Goal: Information Seeking & Learning: Find specific fact

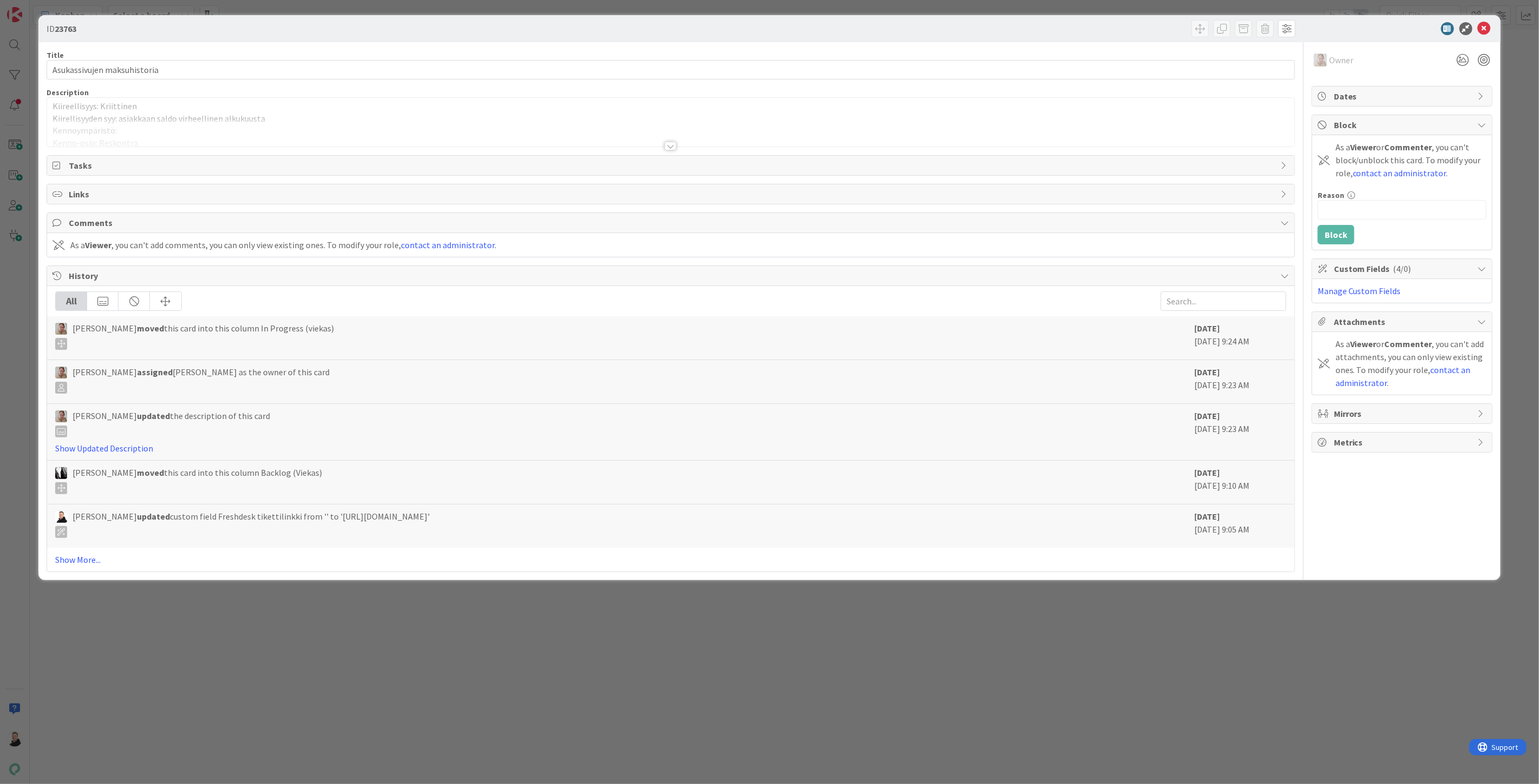
click at [673, 144] on div at bounding box center [670, 146] width 12 height 8
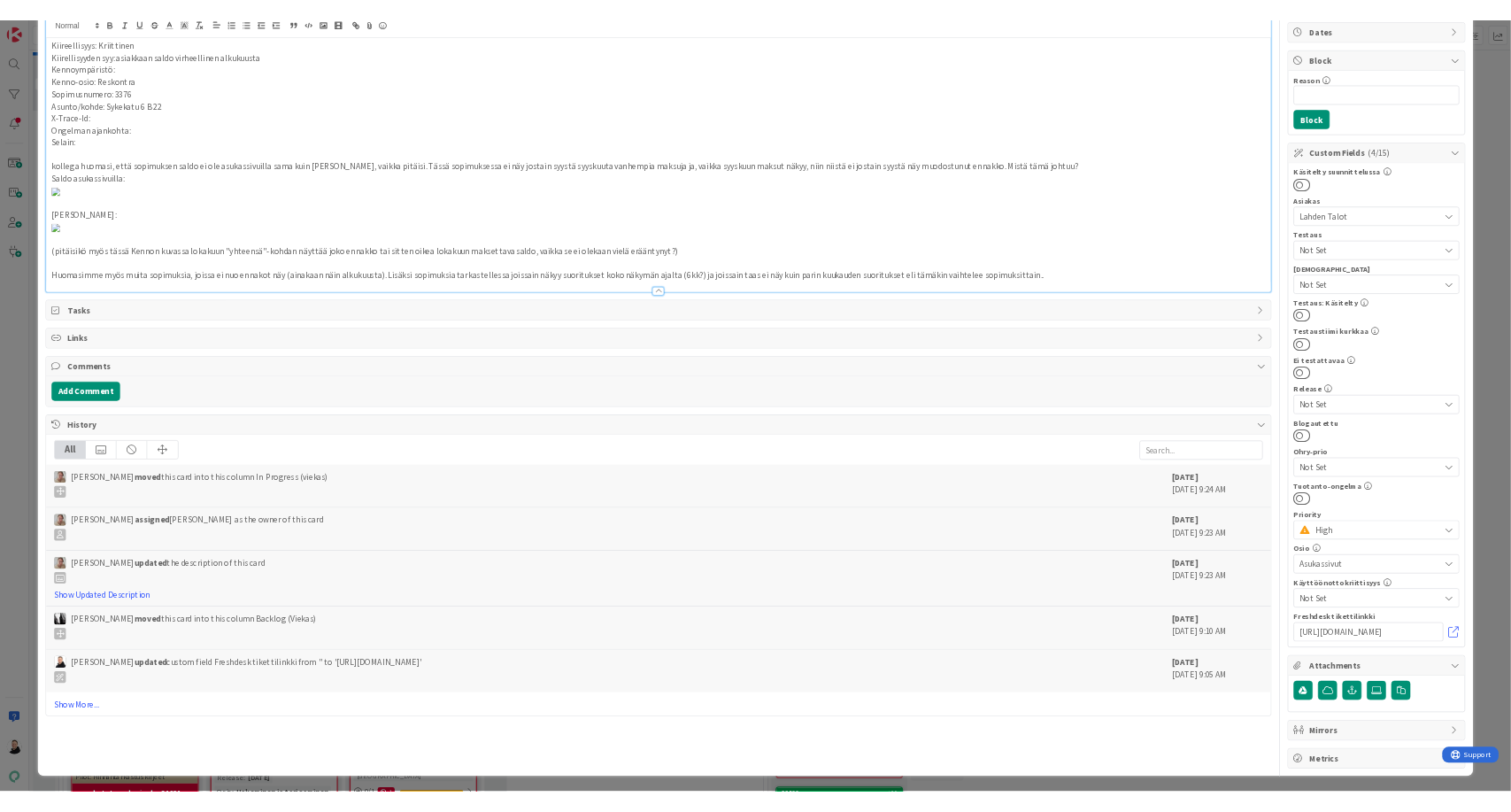
scroll to position [885, 0]
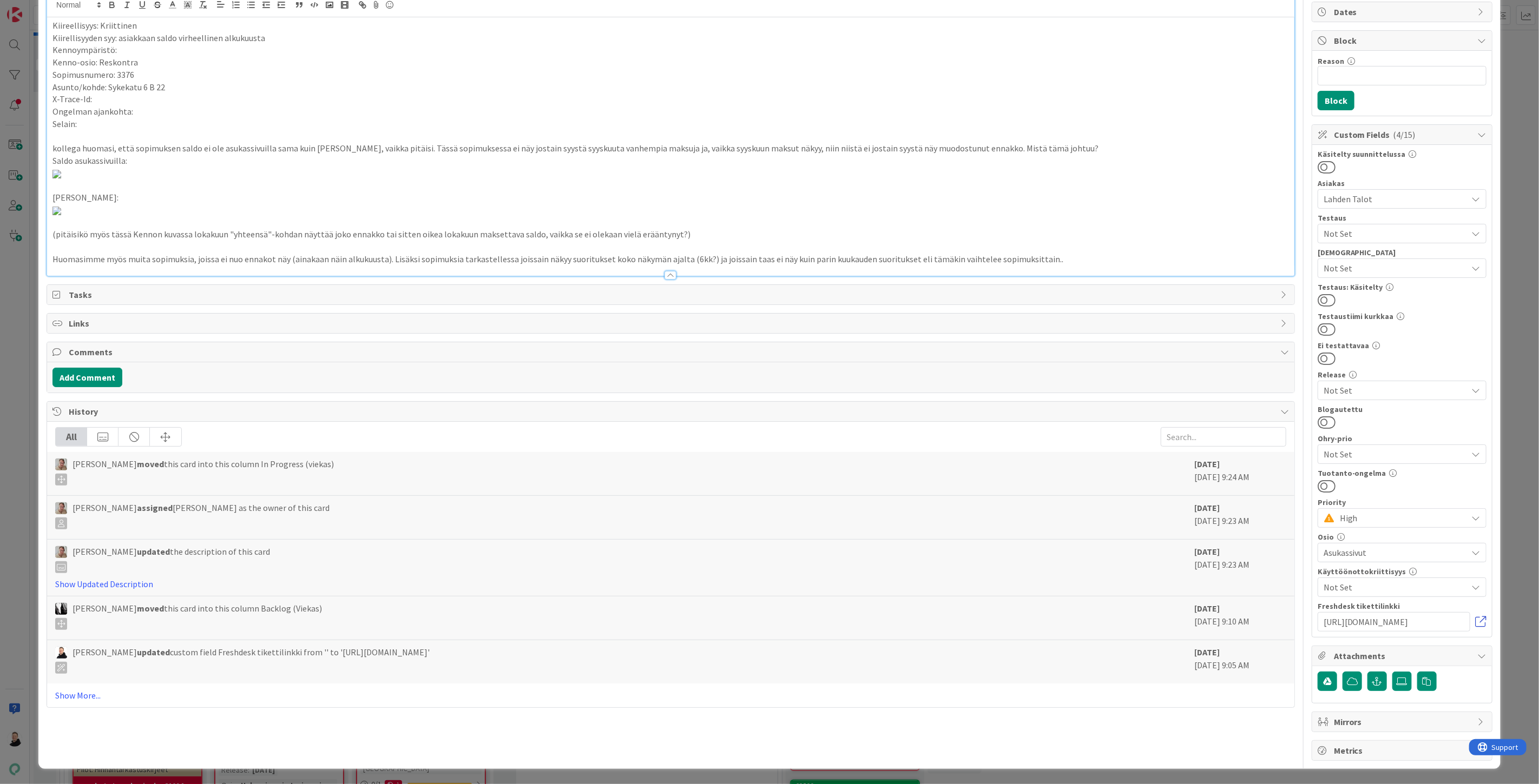
click at [1476, 617] on link at bounding box center [1481, 622] width 11 height 11
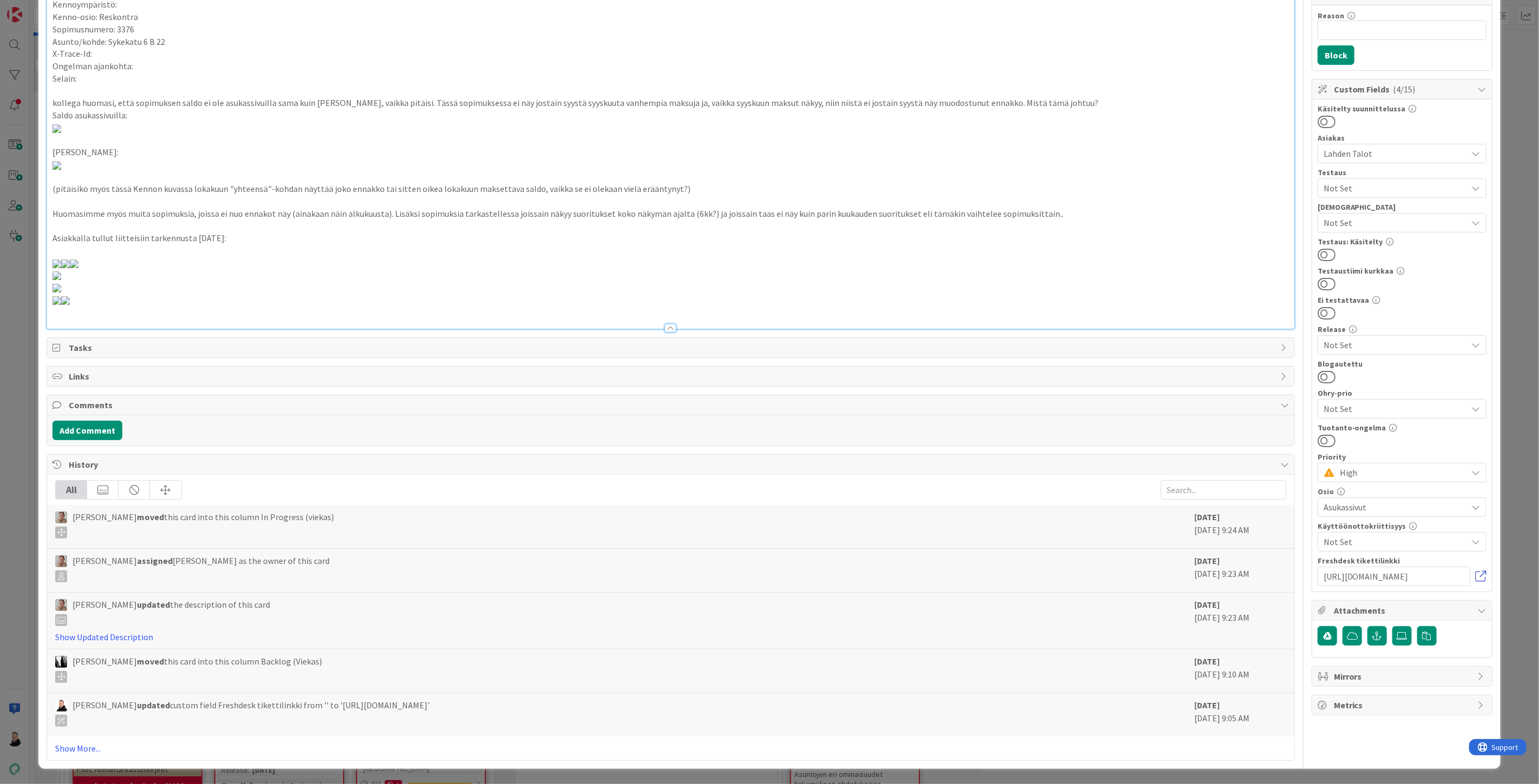
type input "Asukassivujen maksuhistoria"
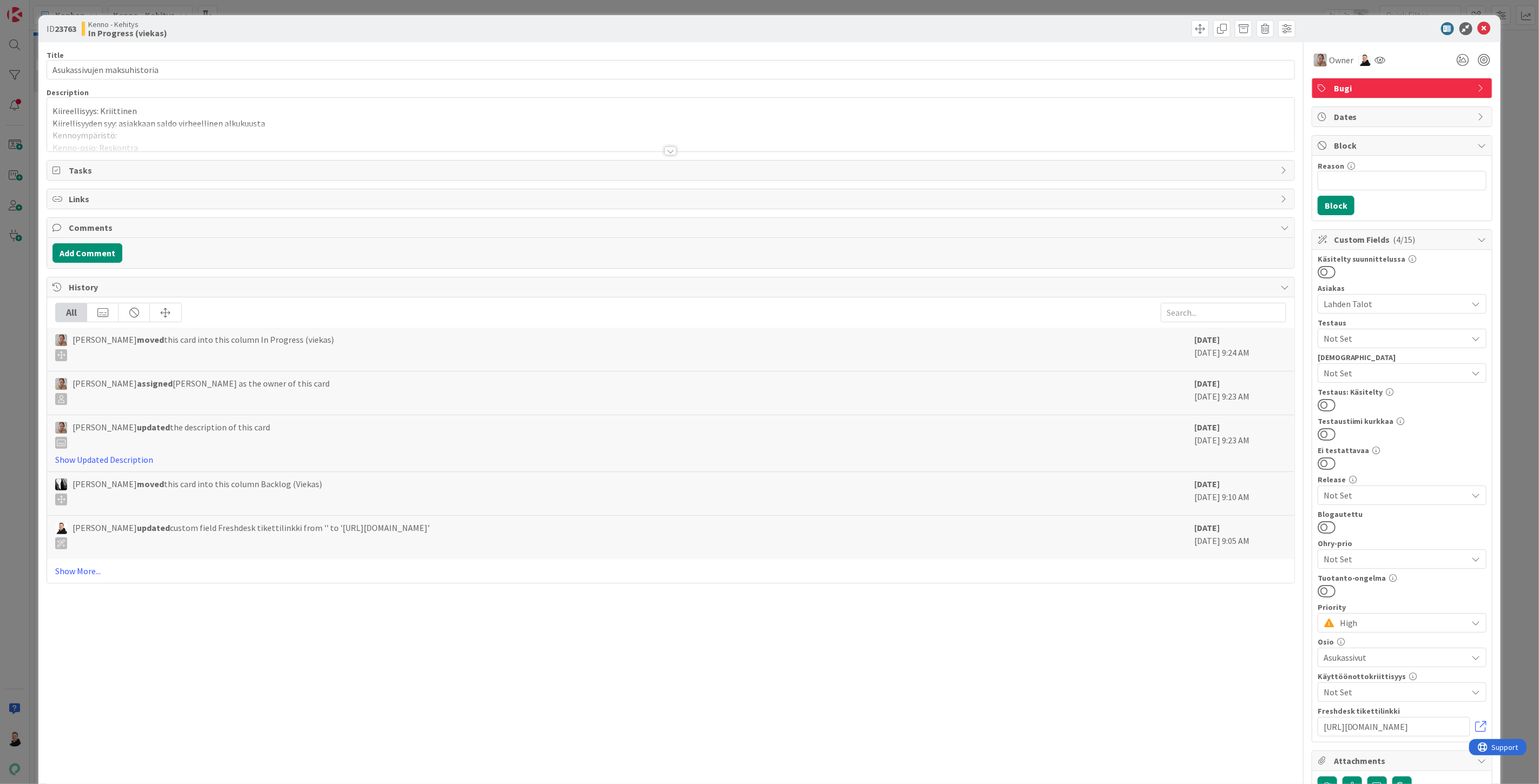
click at [666, 153] on div at bounding box center [670, 150] width 12 height 8
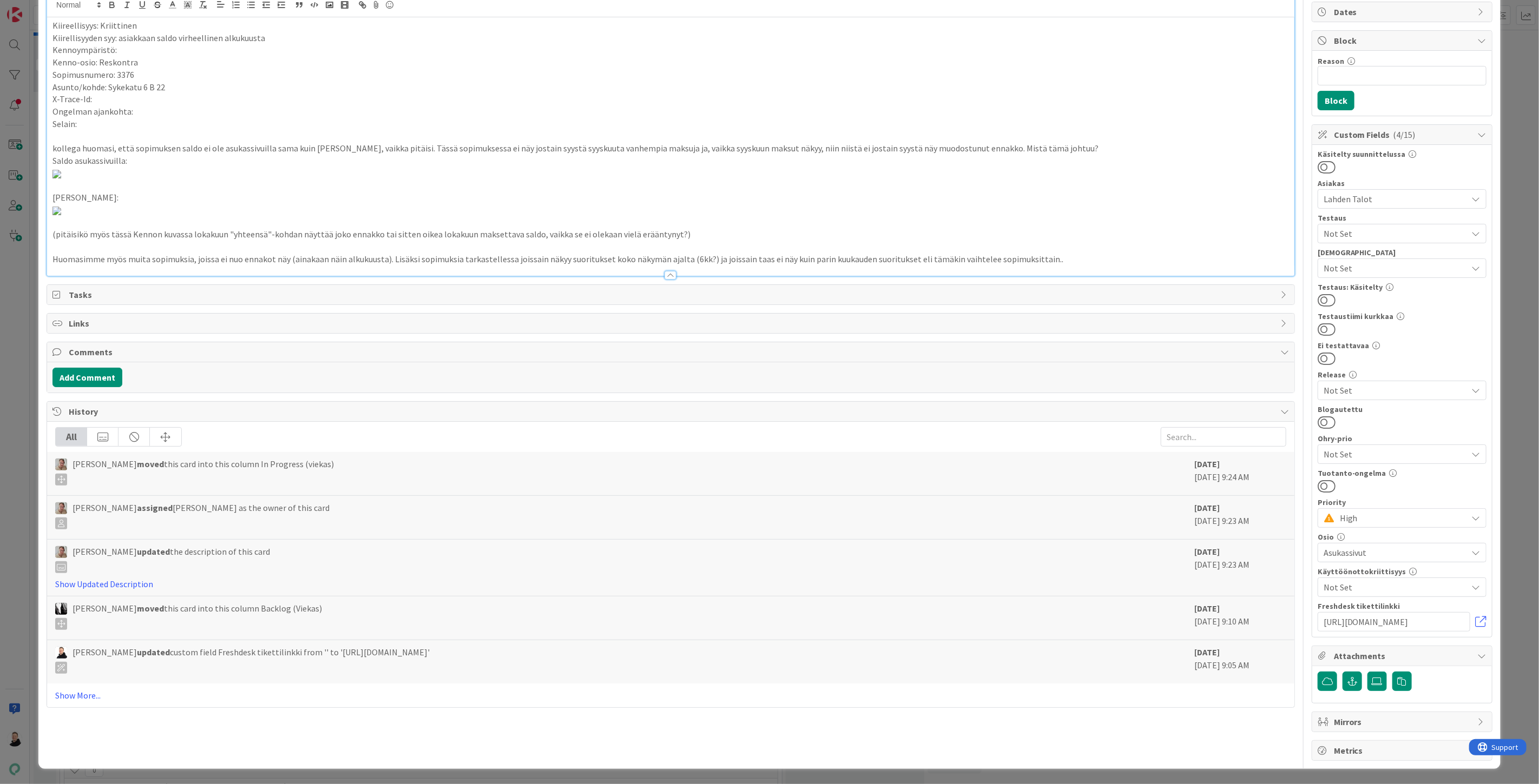
scroll to position [967, 0]
click at [1104, 266] on p "Huomasimme myös muita sopimuksia, joissa ei nuo ennakot näy (ainakaan näin alku…" at bounding box center [671, 259] width 1237 height 13
click at [1085, 266] on p "Huomasimme myös muita sopimuksia, joissa ei nuo ennakot näy (ainakaan näin alku…" at bounding box center [671, 259] width 1237 height 13
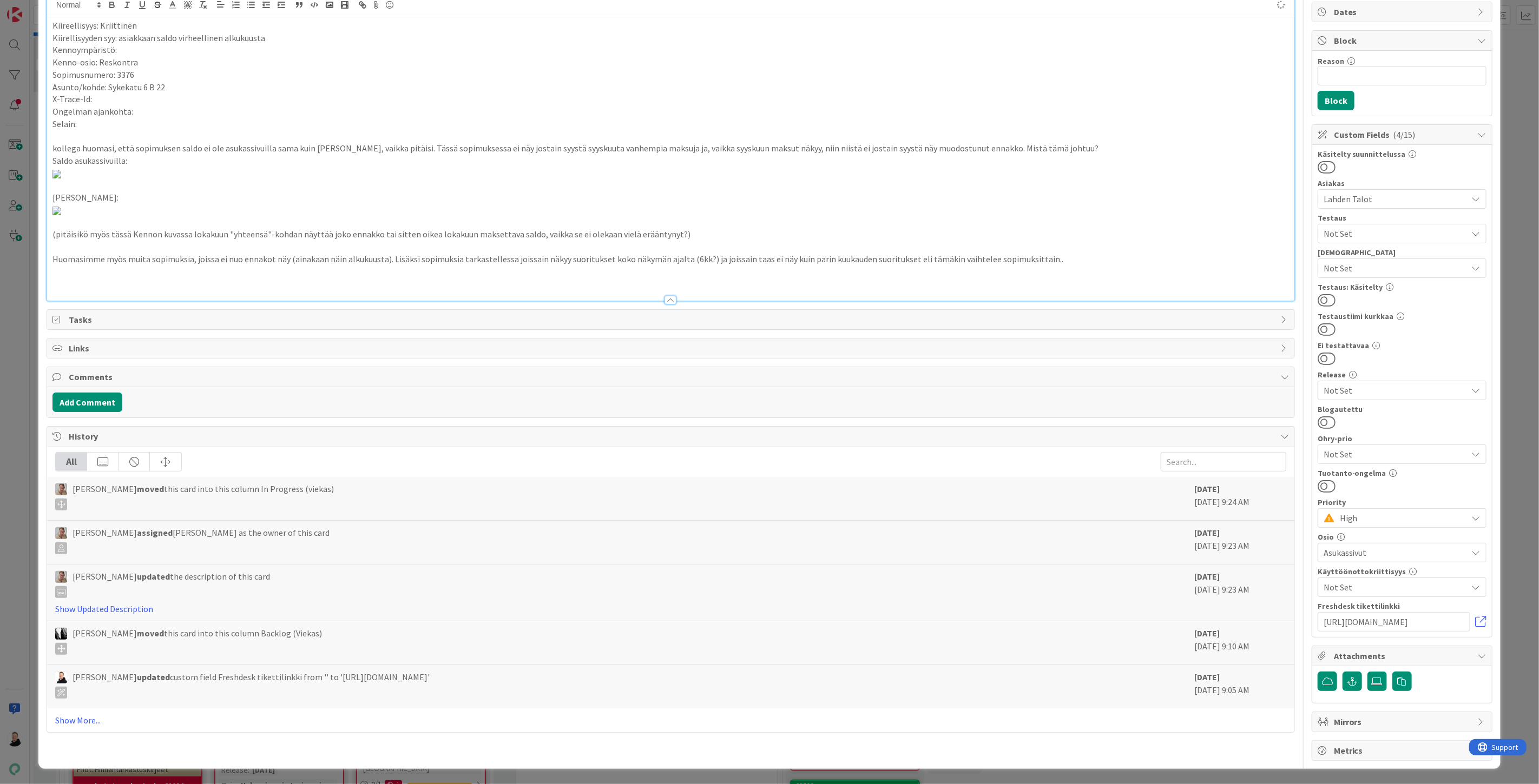
type input "Asukassivujen maksuhistoria"
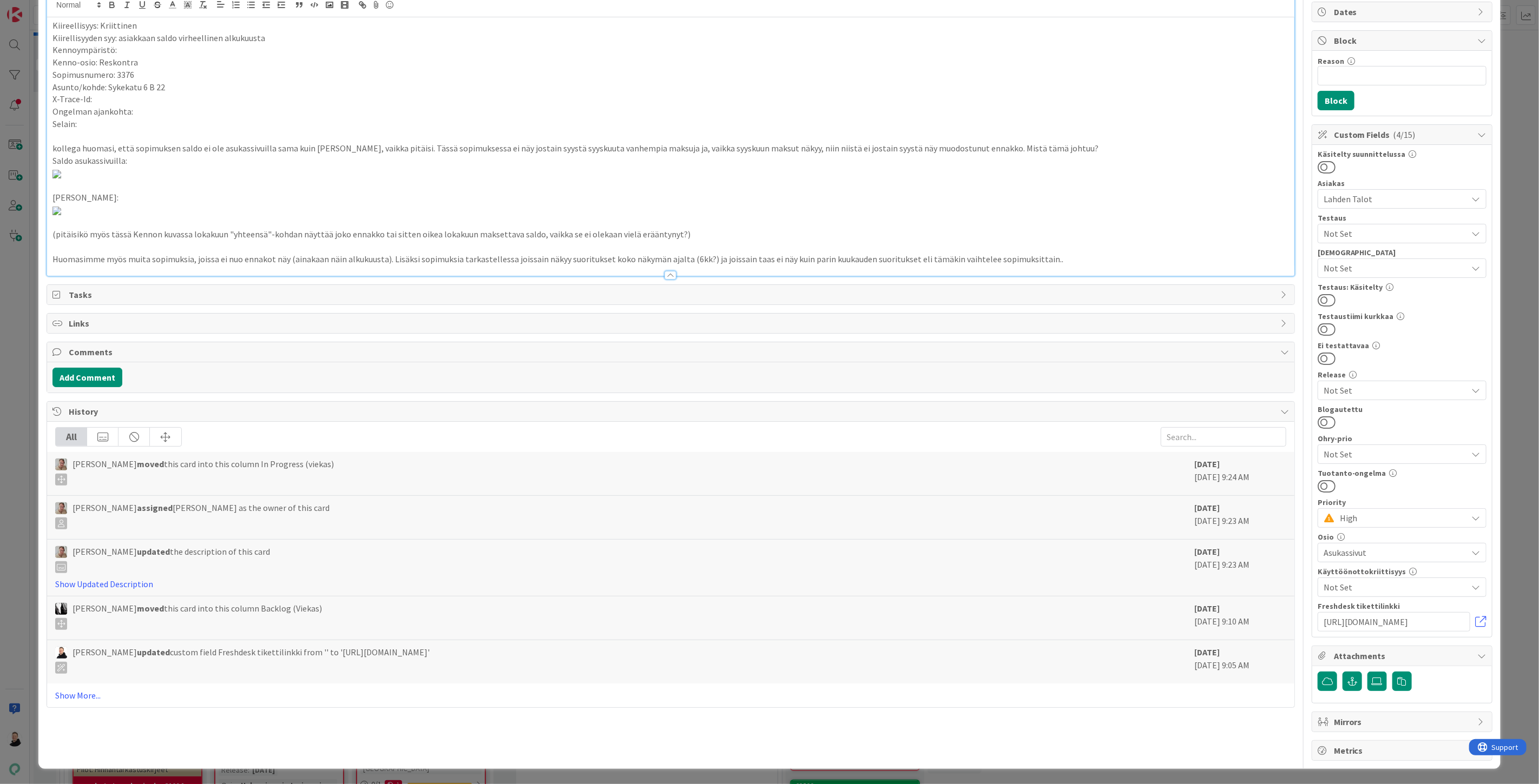
click at [1076, 266] on p "Huomasimme myös muita sopimuksia, joissa ei nuo ennakot näy (ainakaan näin alku…" at bounding box center [671, 259] width 1237 height 13
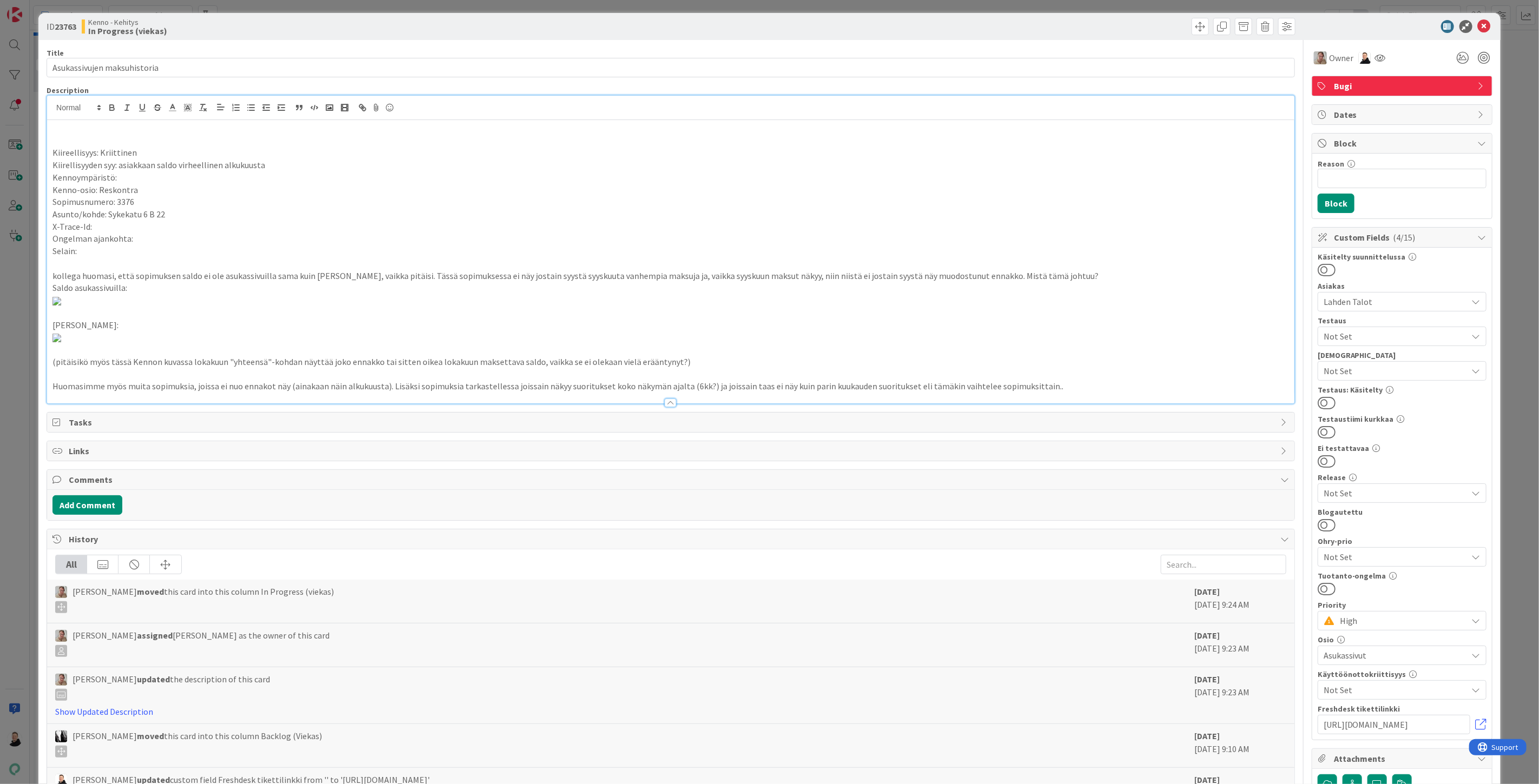
scroll to position [0, 0]
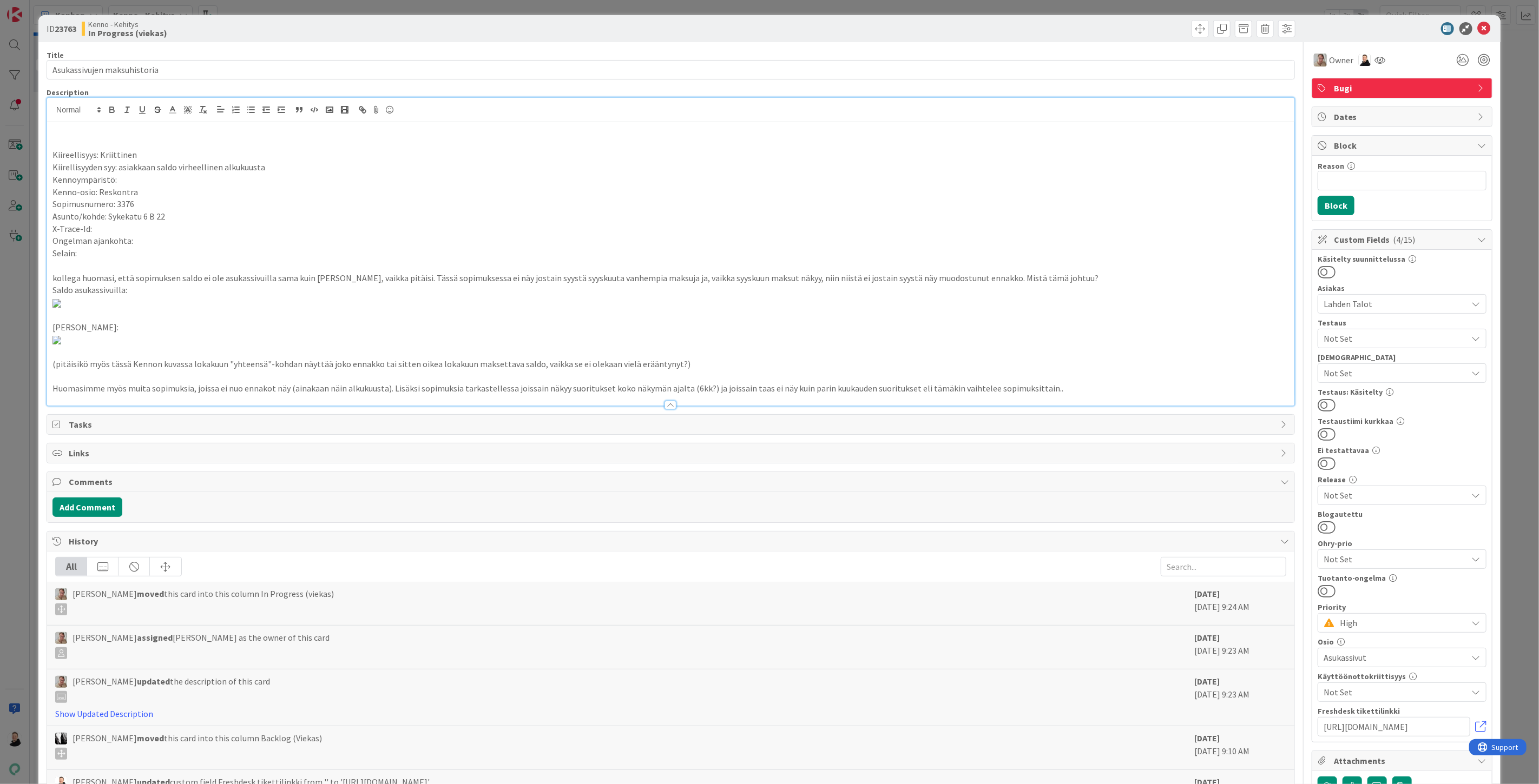
click at [437, 177] on p "Kennoympäristö:" at bounding box center [671, 180] width 1237 height 13
click at [53, 153] on p "Kiireellisyys: Kriittinen" at bounding box center [671, 155] width 1237 height 13
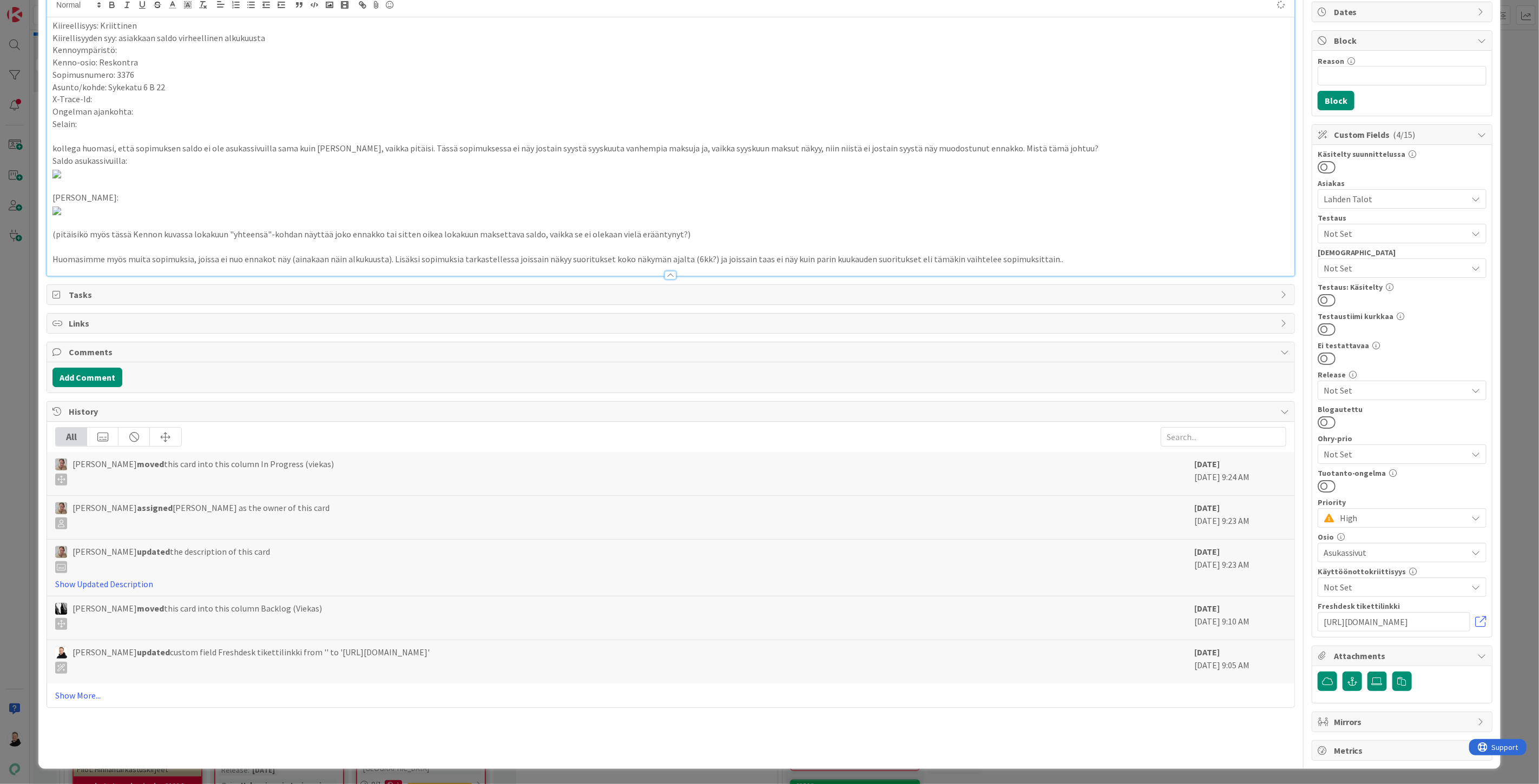
scroll to position [967, 0]
click at [1050, 266] on p "Huomasimme myös muita sopimuksia, joissa ei nuo ennakot näy (ainakaan näin alku…" at bounding box center [671, 259] width 1237 height 13
click at [1067, 266] on p "Huomasimme myös muita sopimuksia, joissa ei nuo ennakot näy (ainakaan näin alku…" at bounding box center [671, 259] width 1237 height 13
click at [1071, 276] on div at bounding box center [671, 270] width 1247 height 11
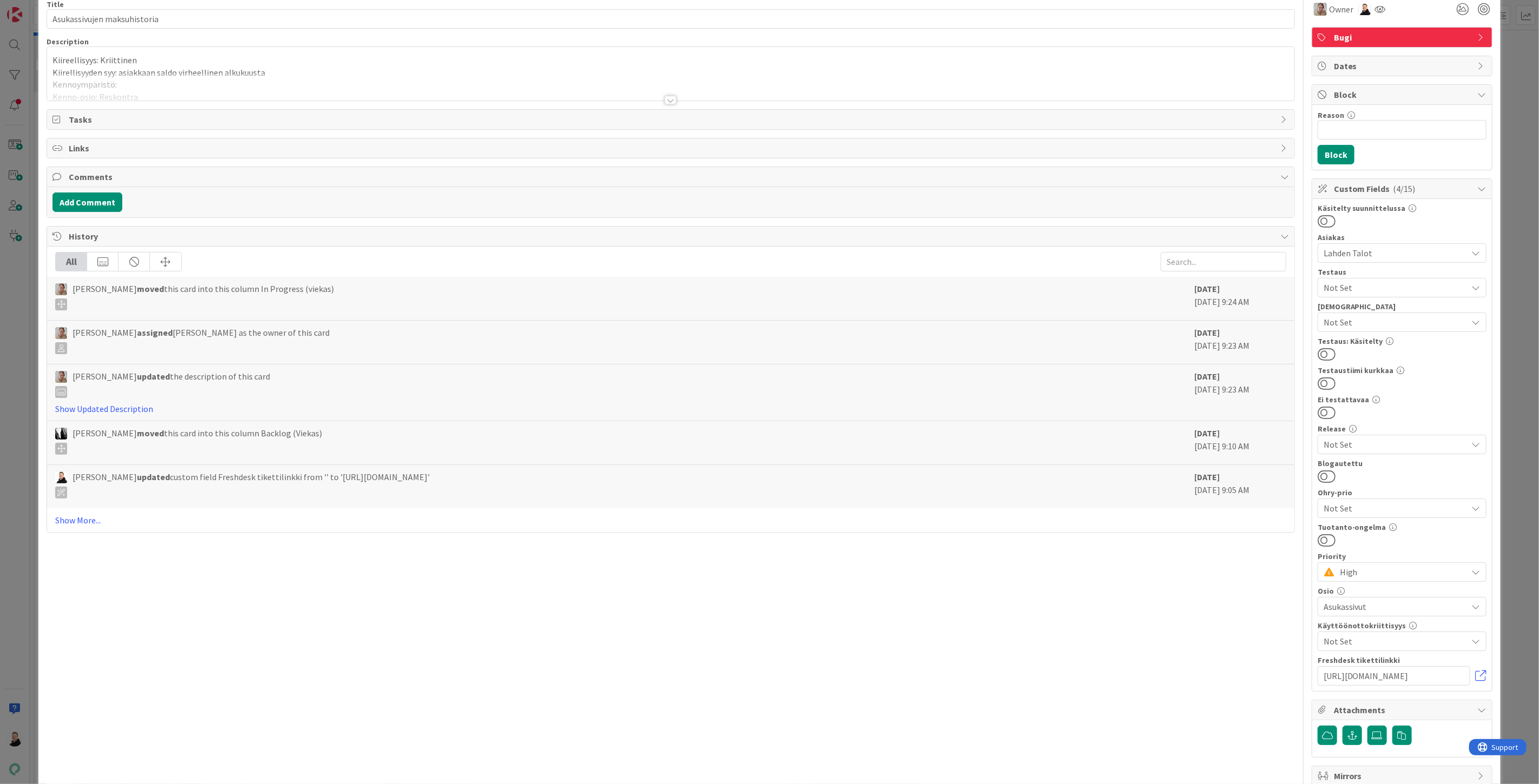
scroll to position [0, 0]
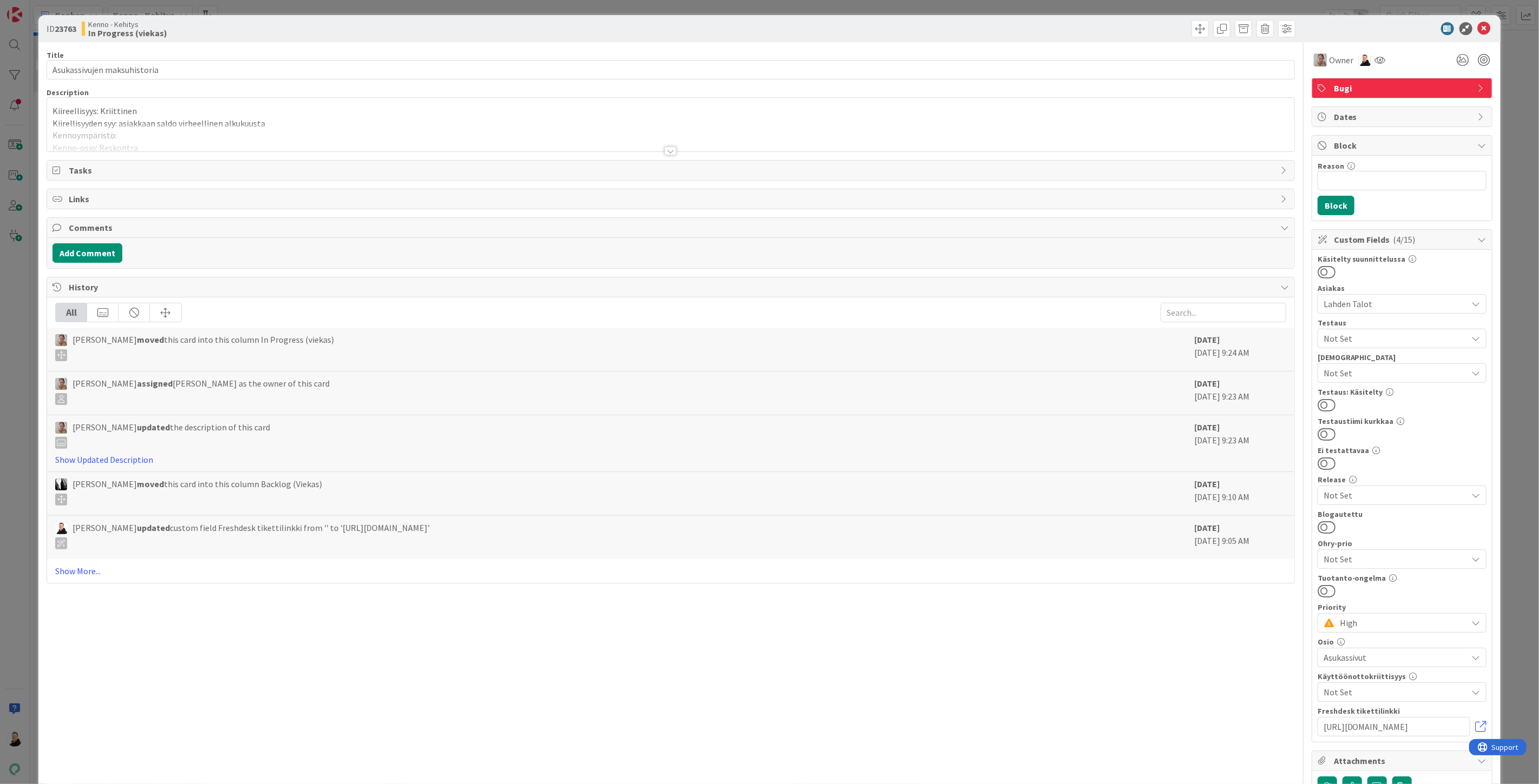
click at [664, 150] on div at bounding box center [670, 150] width 12 height 8
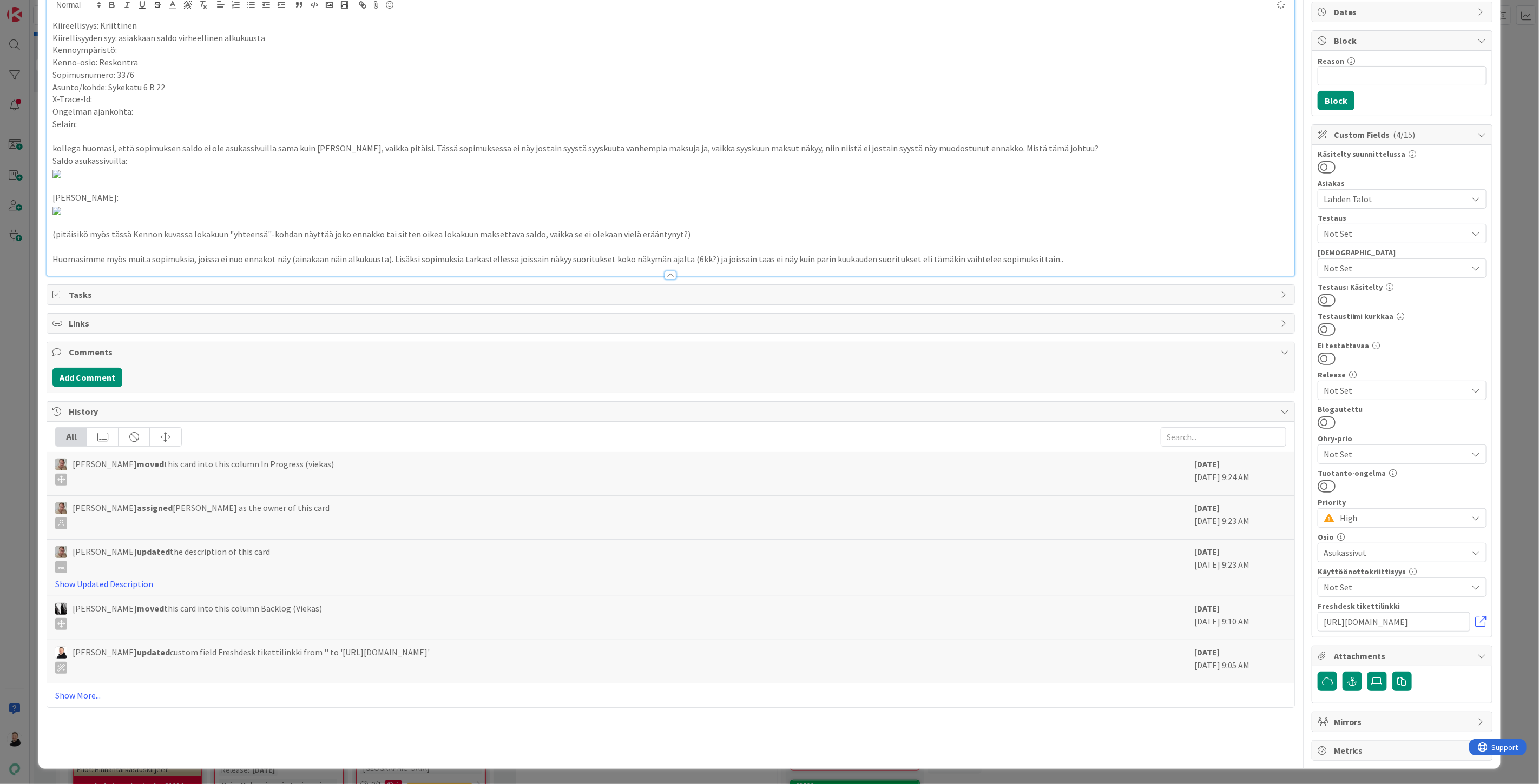
scroll to position [841, 0]
click at [1063, 266] on p "Huomasimme myös muita sopimuksia, joissa ei nuo ennakot näy (ainakaan näin alku…" at bounding box center [671, 259] width 1237 height 13
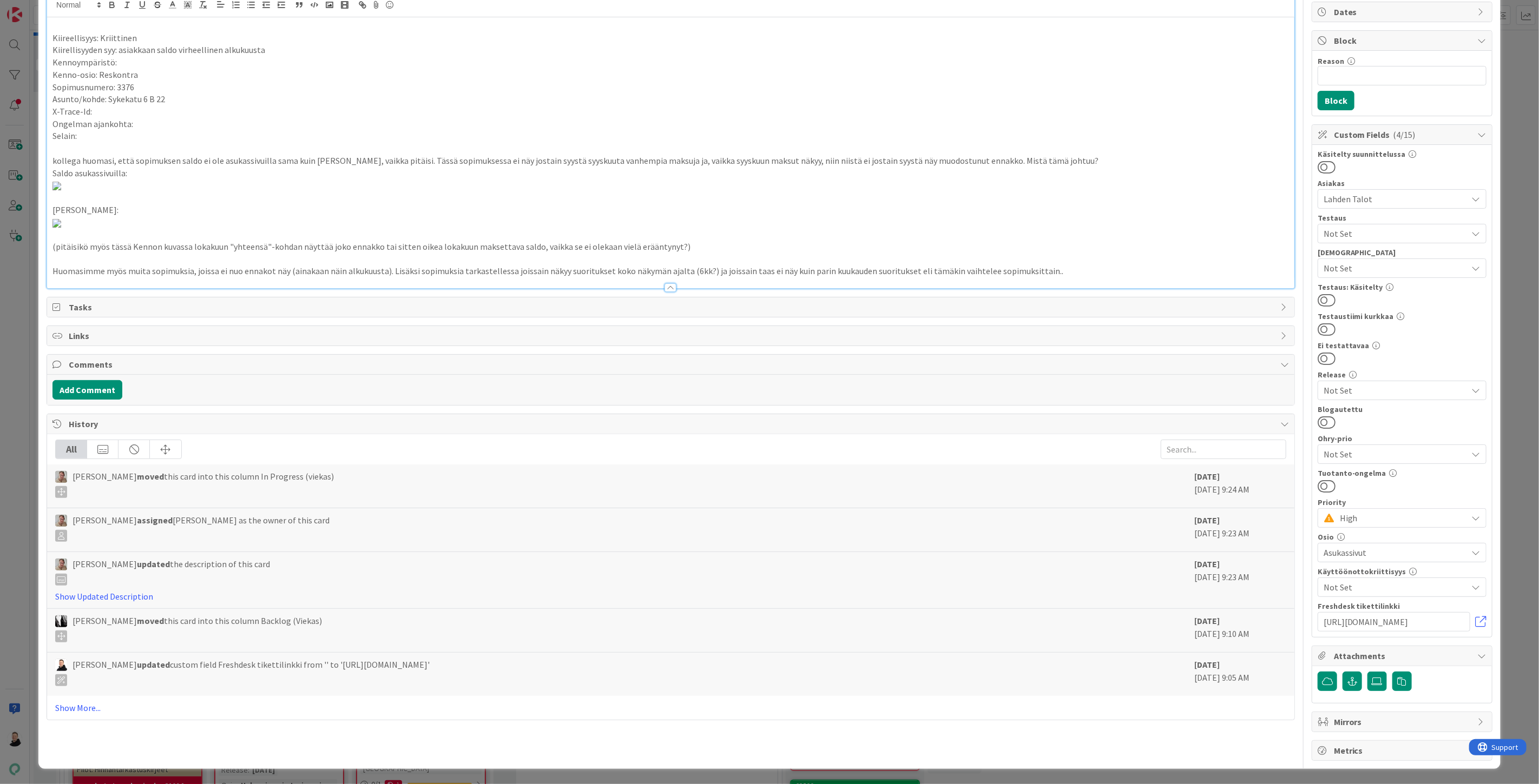
scroll to position [738, 0]
click at [1057, 288] on div at bounding box center [671, 282] width 1247 height 11
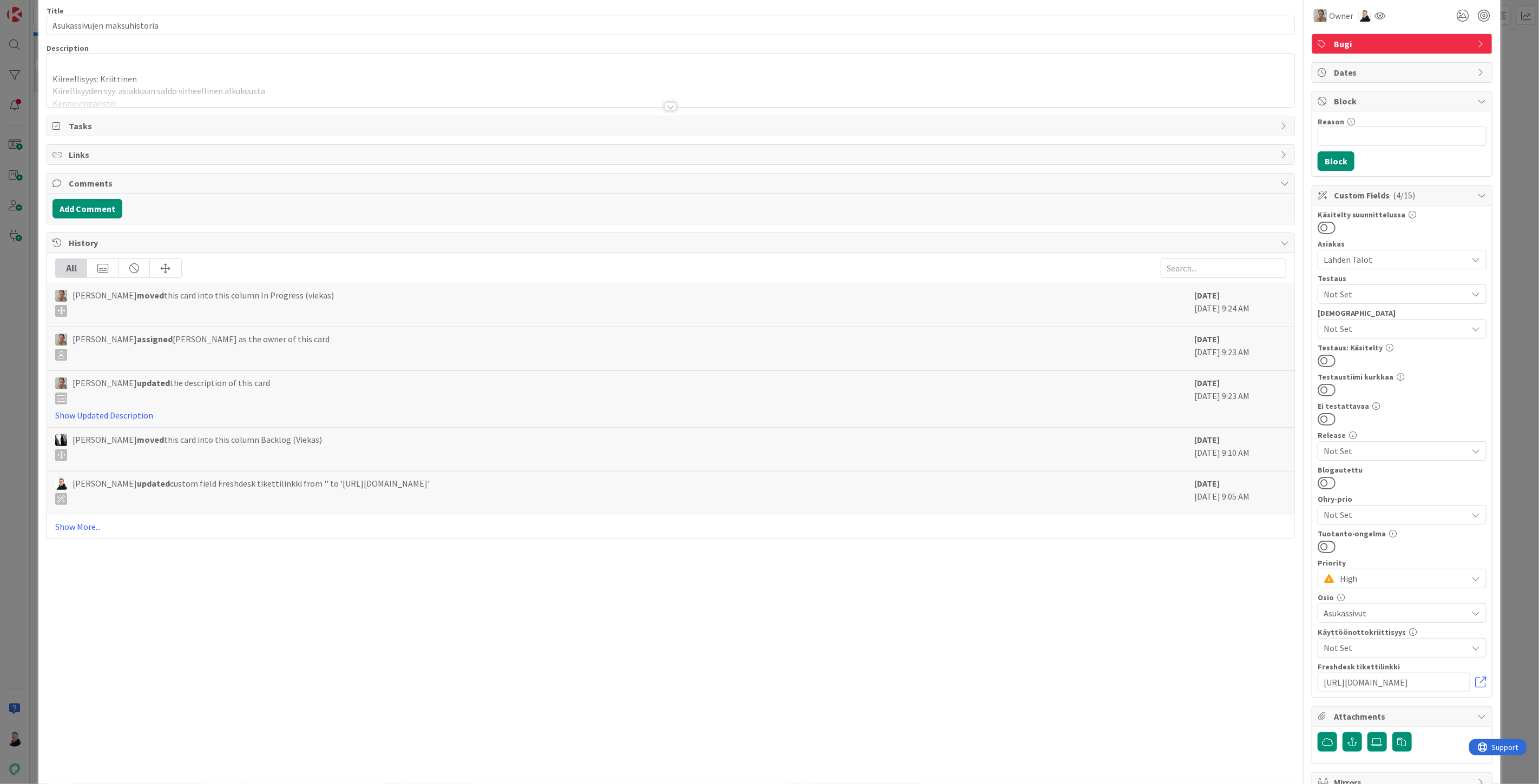
scroll to position [0, 0]
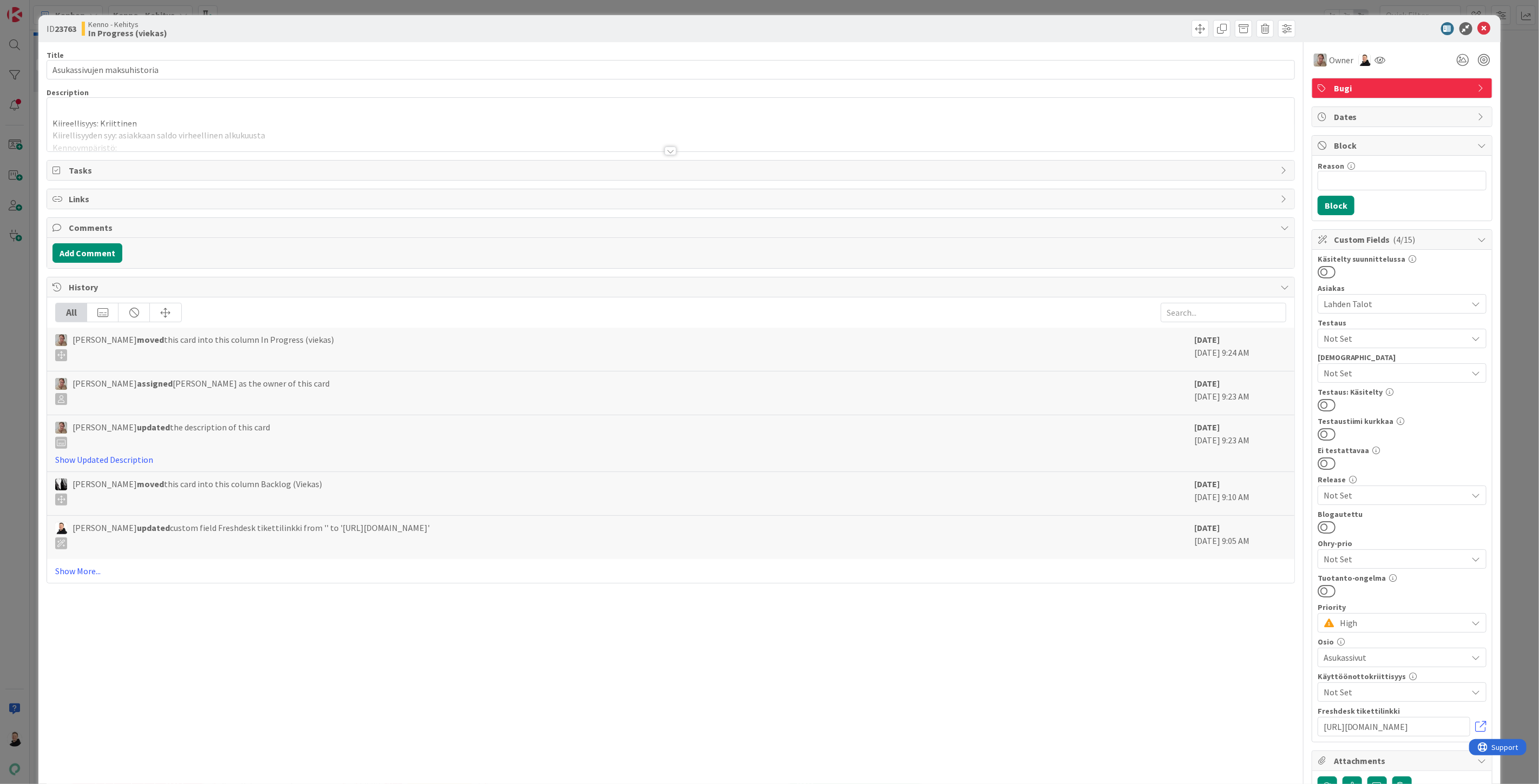
click at [667, 152] on div at bounding box center [670, 150] width 12 height 8
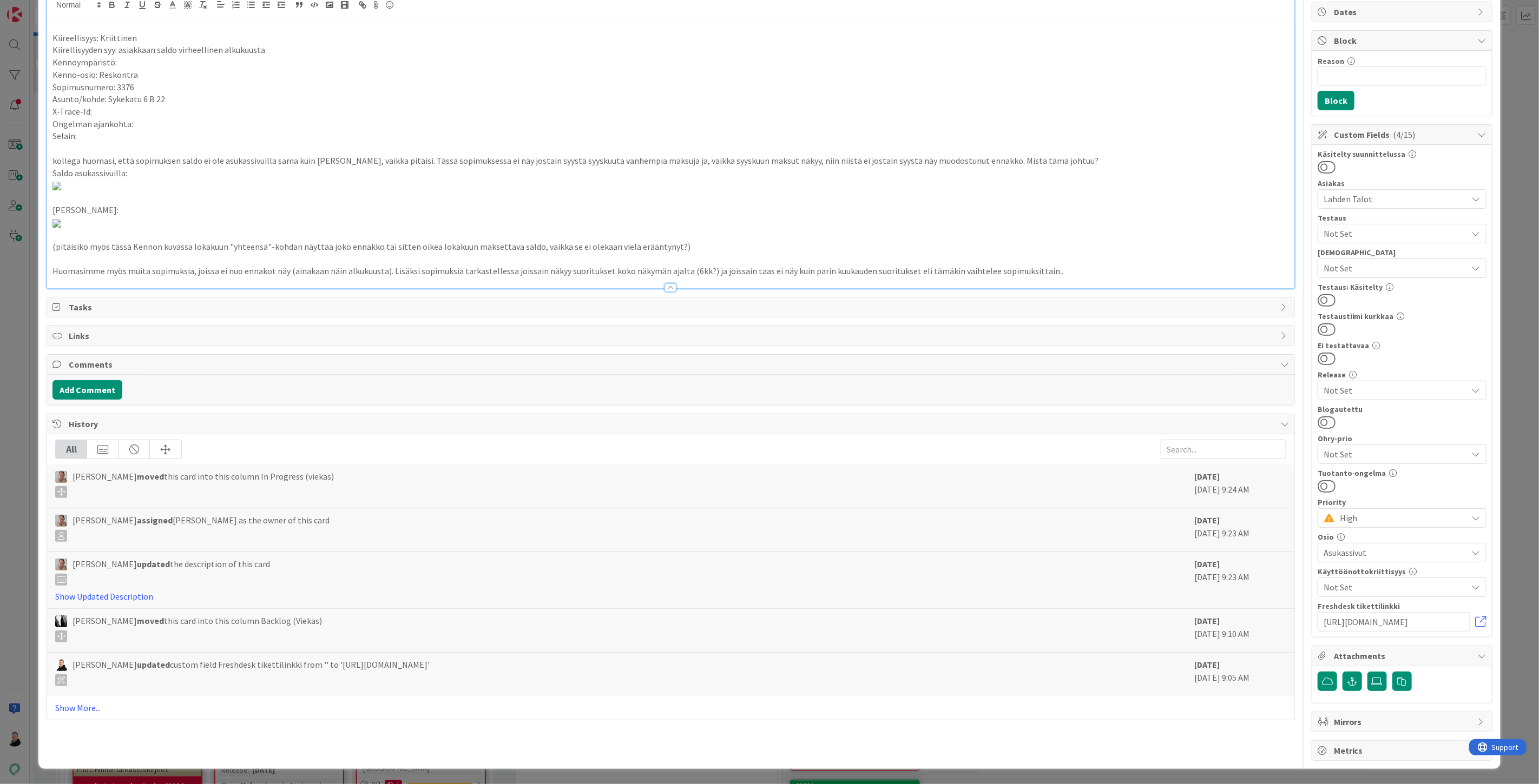
scroll to position [918, 0]
click at [1051, 278] on p "Huomasimme myös muita sopimuksia, joissa ei nuo ennakot näy (ainakaan näin alku…" at bounding box center [671, 271] width 1237 height 13
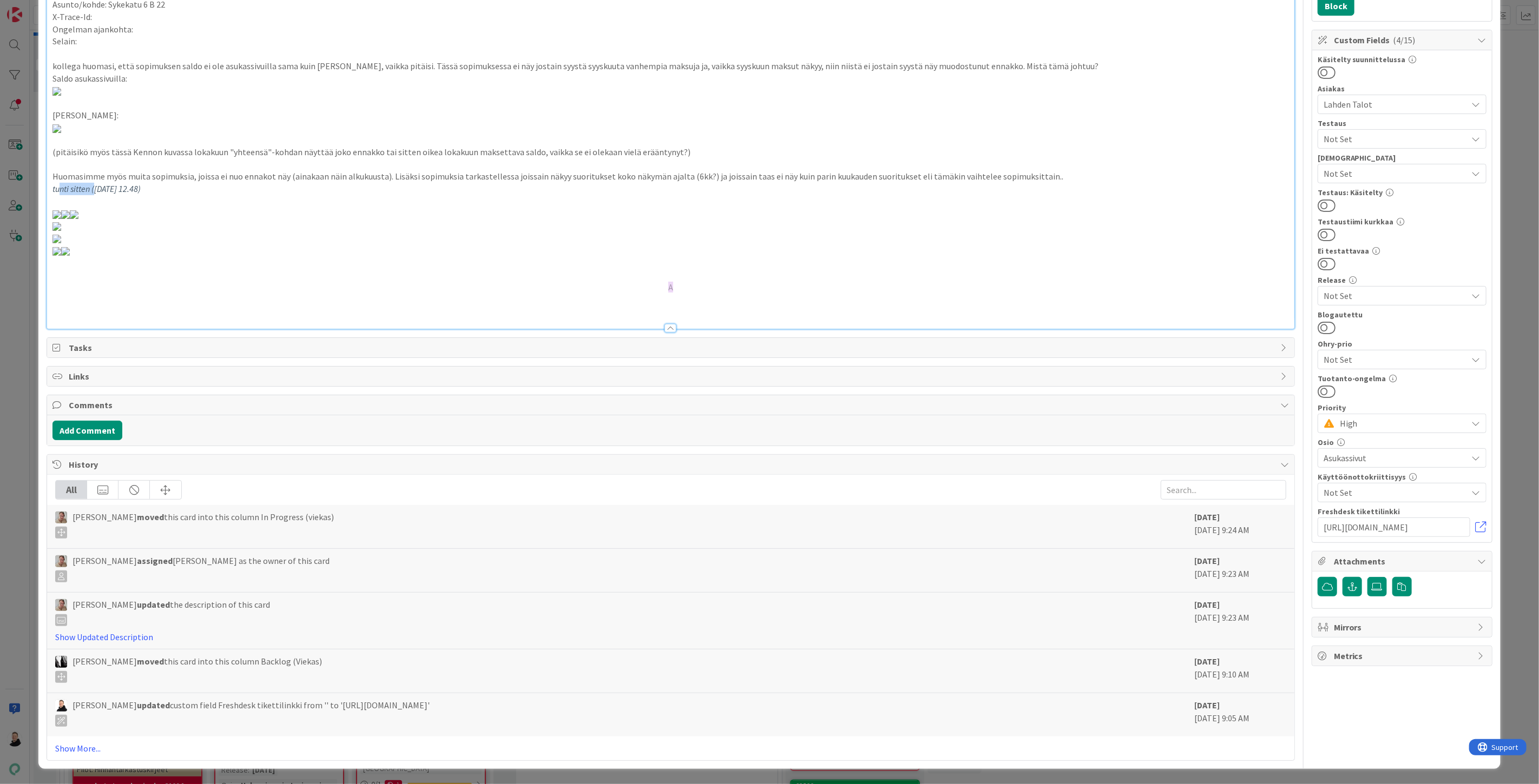
drag, startPoint x: 95, startPoint y: 384, endPoint x: 58, endPoint y: 388, distance: 37.2
click at [58, 194] on em "tunti sitten ([DATE] 12.48)" at bounding box center [97, 189] width 88 height 11
click at [171, 195] on p "tupe, [DATE] 12.48)" at bounding box center [671, 189] width 1237 height 13
click at [1062, 183] on p "Huomasimme myös muita sopimuksia, joissa ei nuo ennakot näy (ainakaan näin alku…" at bounding box center [671, 176] width 1237 height 13
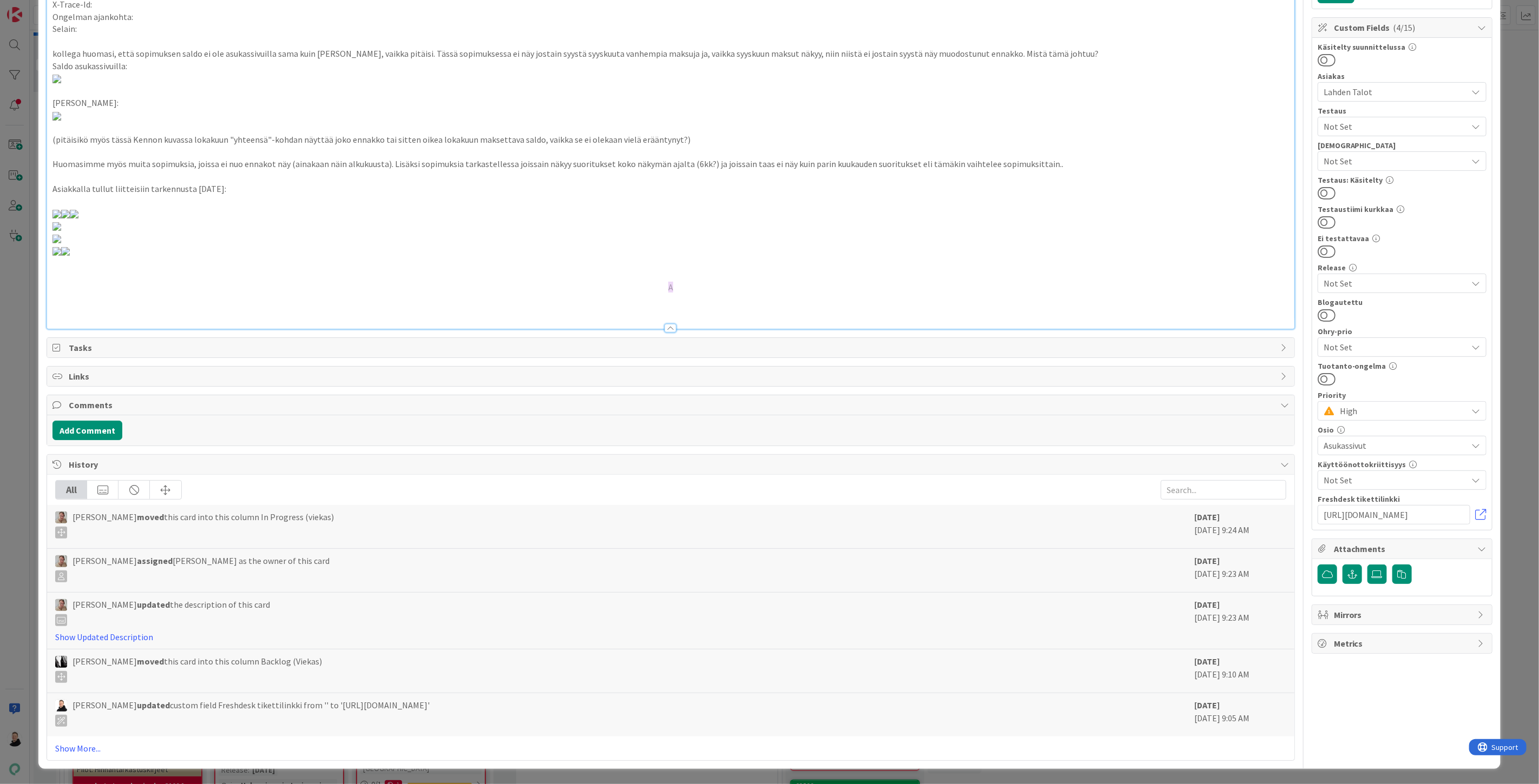
scroll to position [2421, 0]
click at [675, 294] on p "A" at bounding box center [671, 287] width 1237 height 13
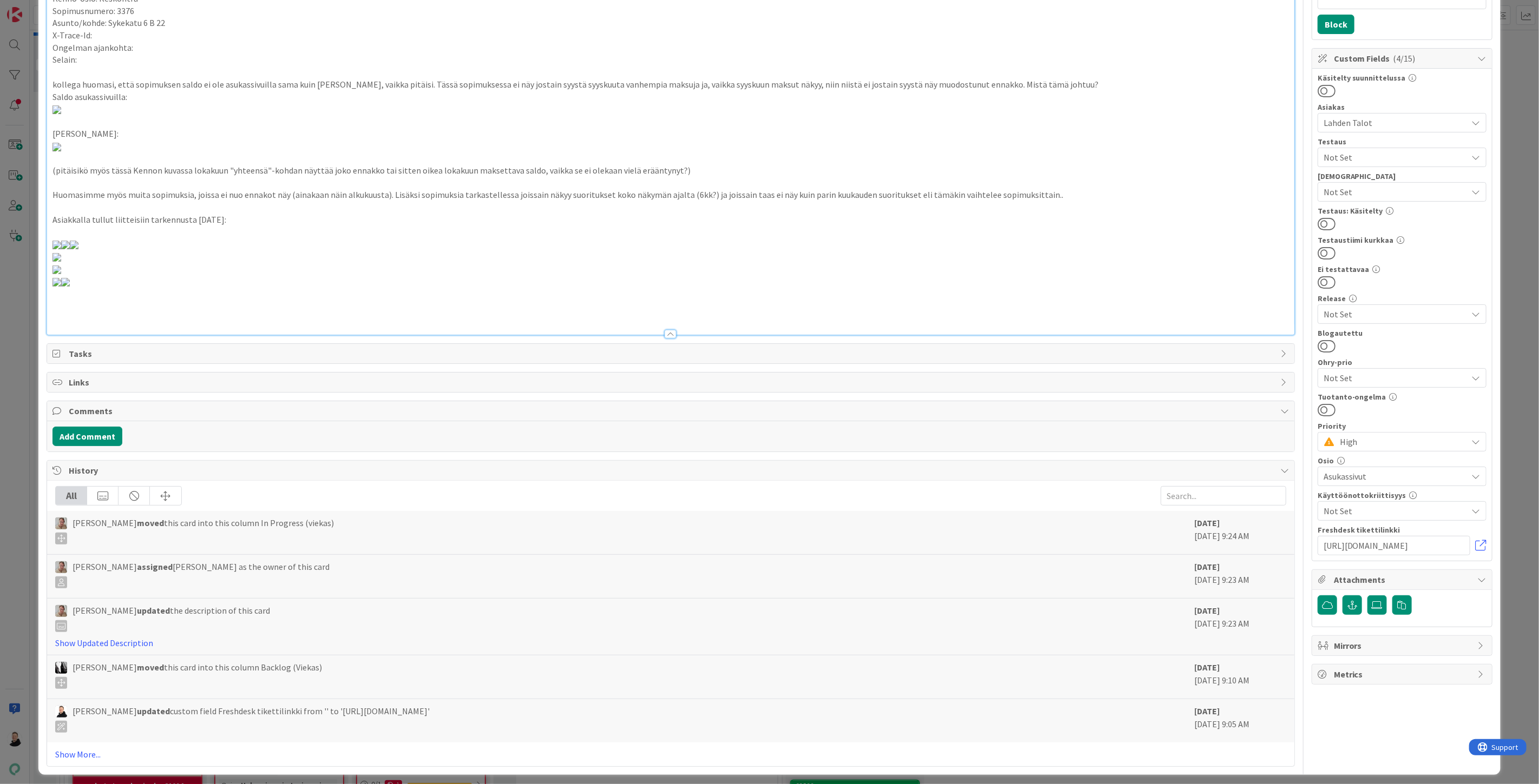
scroll to position [0, 0]
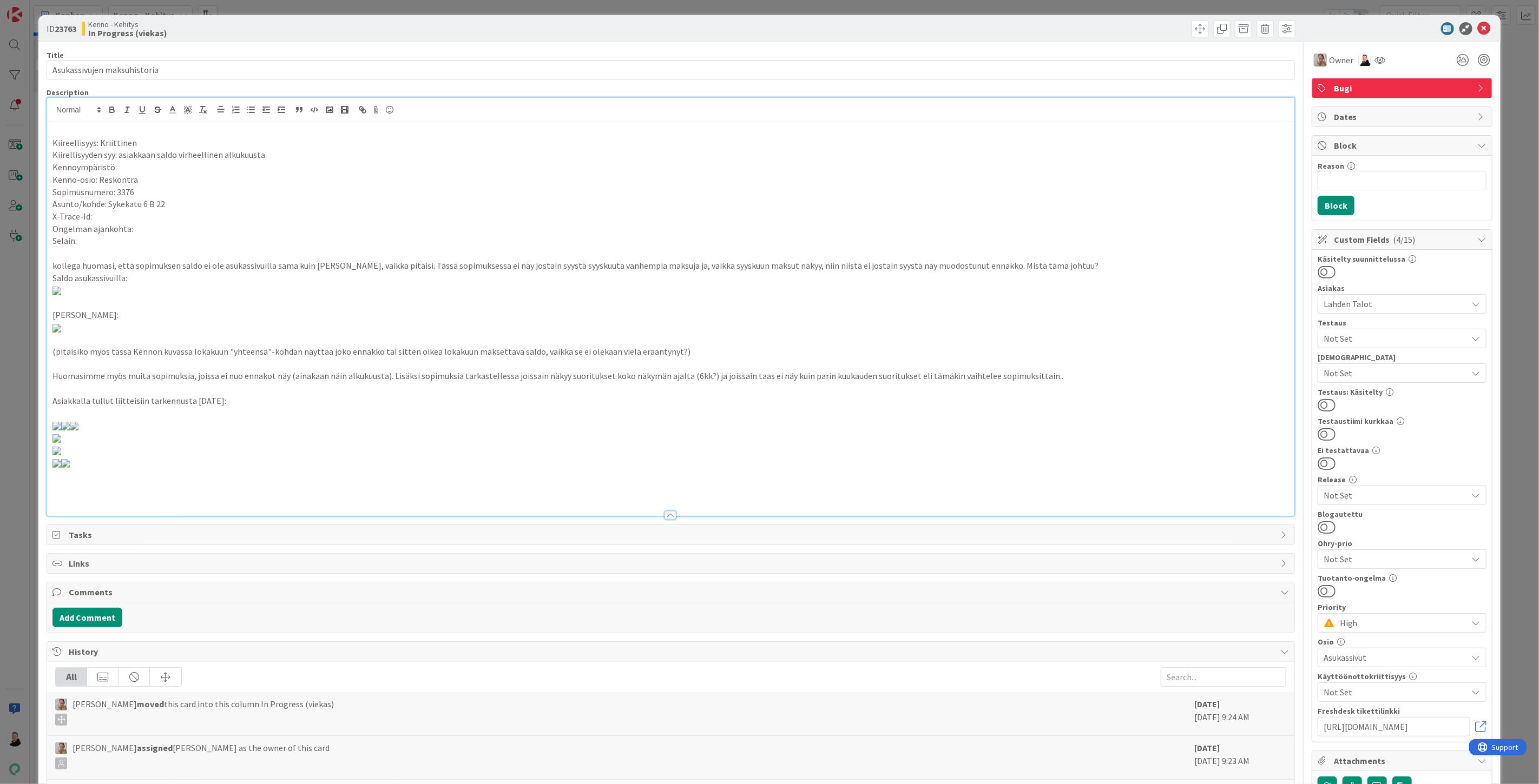
click at [51, 139] on div "Kiireellisyys: Kriittinen Kiirellisyyden syy: asiakkaan saldo virheellinen alku…" at bounding box center [671, 319] width 1247 height 393
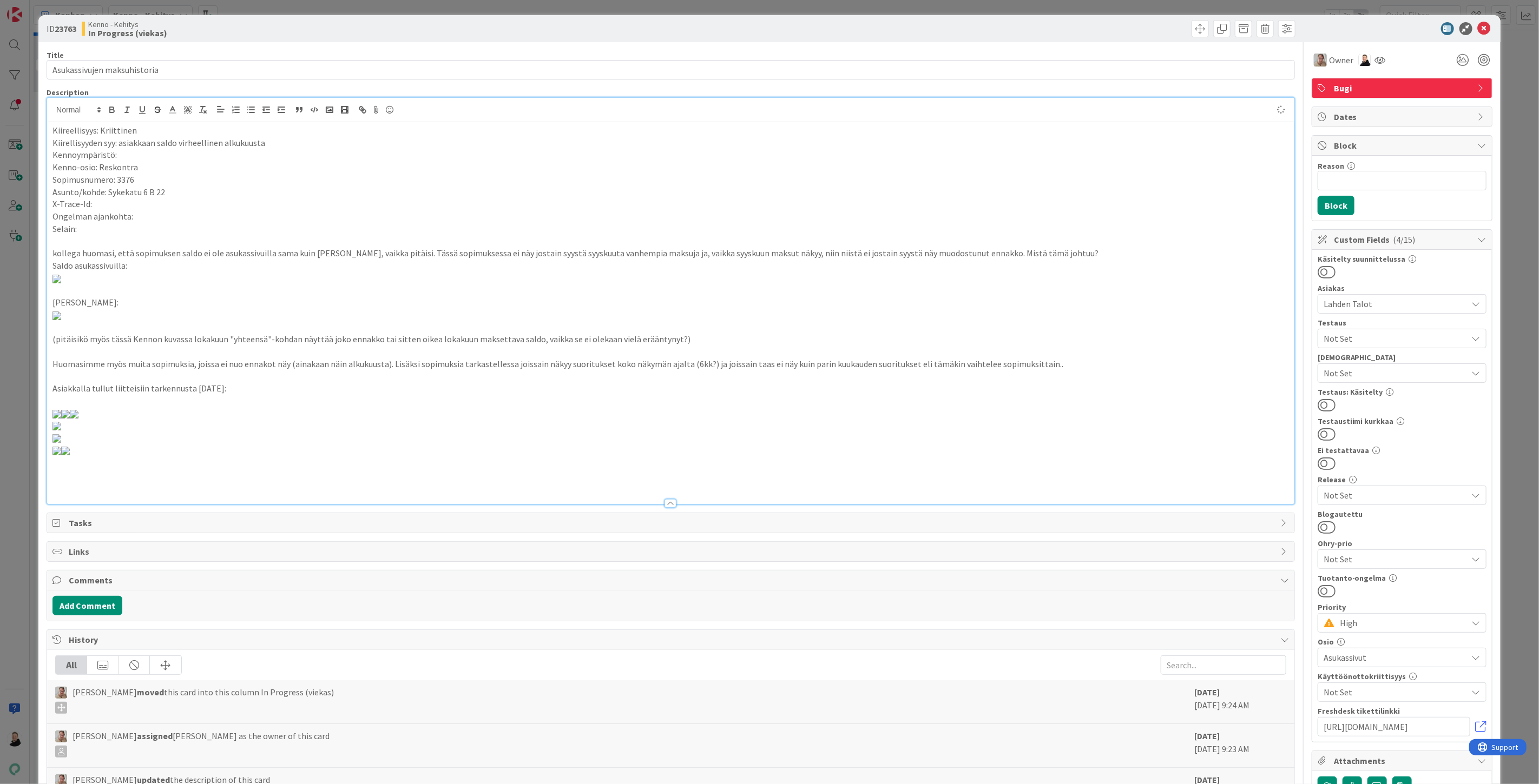
type input "Asukassivujen maksuhistoria"
click at [1478, 24] on icon at bounding box center [1485, 29] width 13 height 13
